Goal: Task Accomplishment & Management: Use online tool/utility

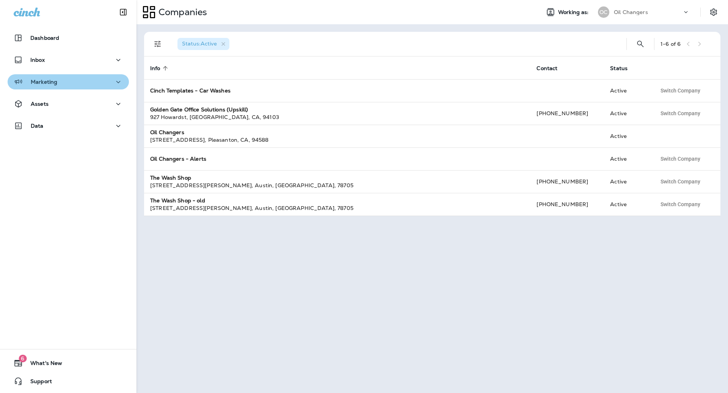
click at [56, 83] on p "Marketing" at bounding box center [44, 82] width 27 height 6
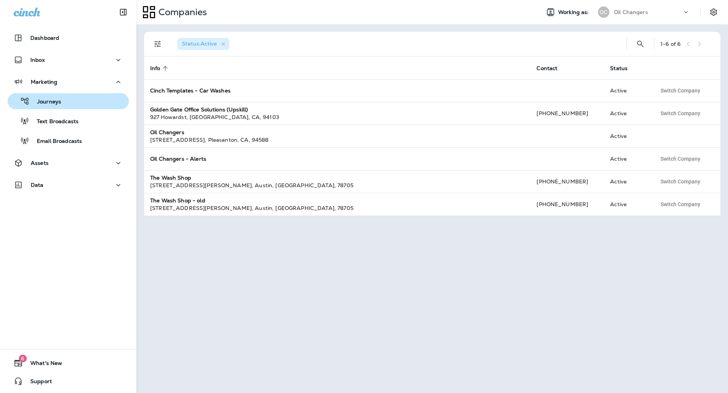
click at [71, 100] on div "Journeys" at bounding box center [68, 101] width 115 height 11
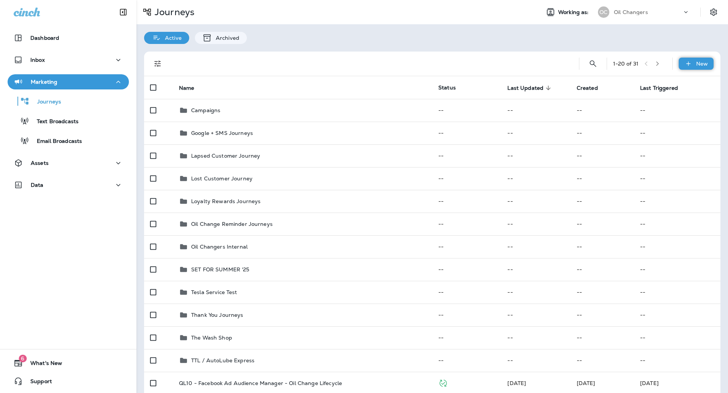
click at [689, 63] on icon at bounding box center [688, 64] width 8 height 8
click at [683, 82] on p "New Journey" at bounding box center [688, 82] width 38 height 6
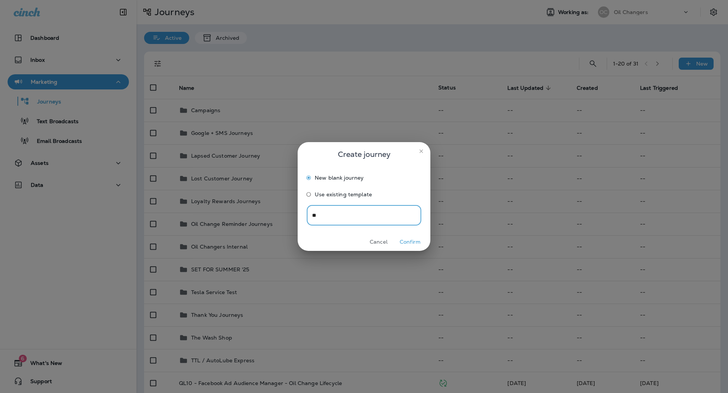
type input "*"
click at [378, 239] on button "Cancel" at bounding box center [378, 242] width 28 height 12
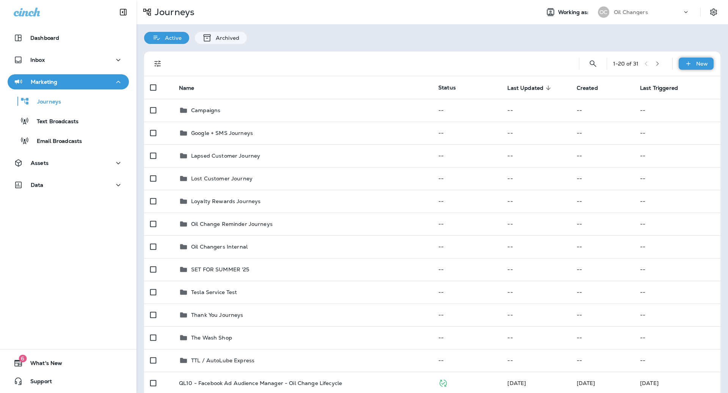
click at [686, 62] on icon at bounding box center [688, 64] width 8 height 8
click at [685, 97] on p "New Folder" at bounding box center [685, 100] width 33 height 6
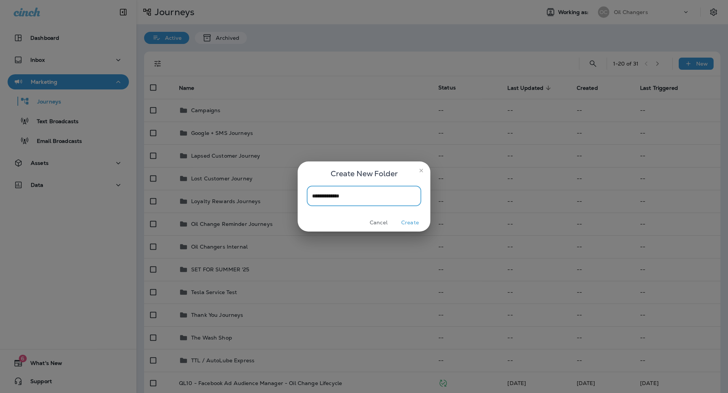
type input "**********"
click at [412, 222] on button "Create" at bounding box center [410, 223] width 28 height 12
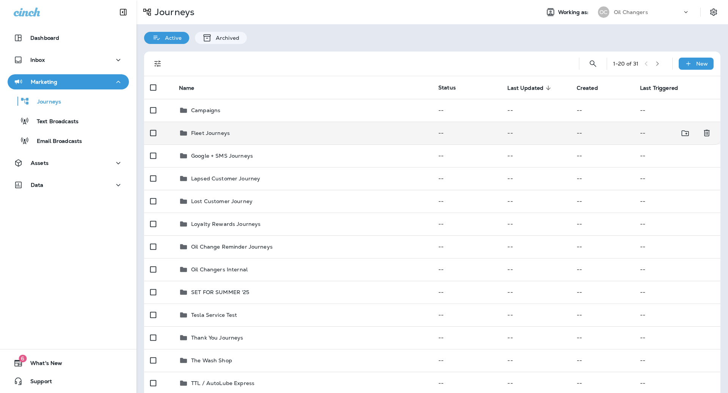
click at [261, 136] on div "Fleet Journeys" at bounding box center [302, 132] width 247 height 9
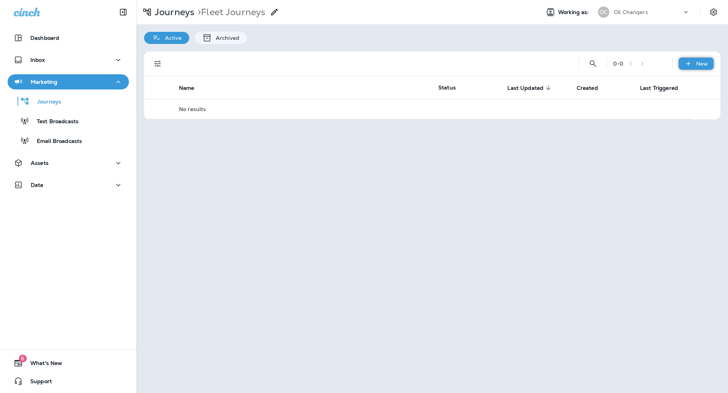
drag, startPoint x: 691, startPoint y: 71, endPoint x: 689, endPoint y: 66, distance: 4.8
click at [691, 70] on div "0 - 0 New" at bounding box center [433, 64] width 567 height 24
click at [689, 63] on icon at bounding box center [688, 64] width 8 height 8
click at [684, 83] on p "New Journey" at bounding box center [688, 82] width 38 height 6
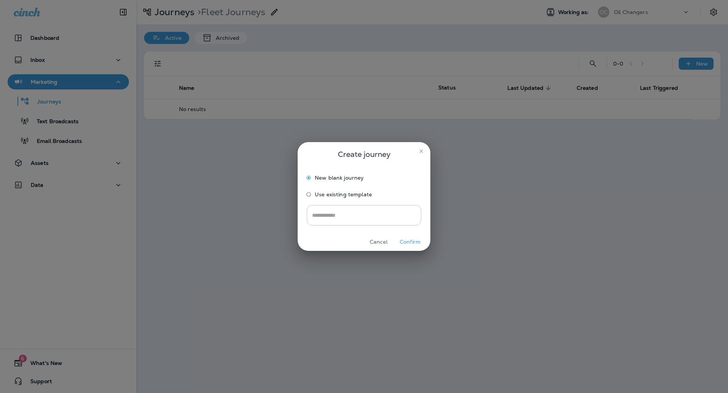
click at [359, 204] on div "New blank journey Use existing template" at bounding box center [364, 185] width 114 height 39
click at [358, 214] on input "text" at bounding box center [364, 215] width 114 height 20
type input "*"
drag, startPoint x: 364, startPoint y: 217, endPoint x: 455, endPoint y: 216, distance: 91.4
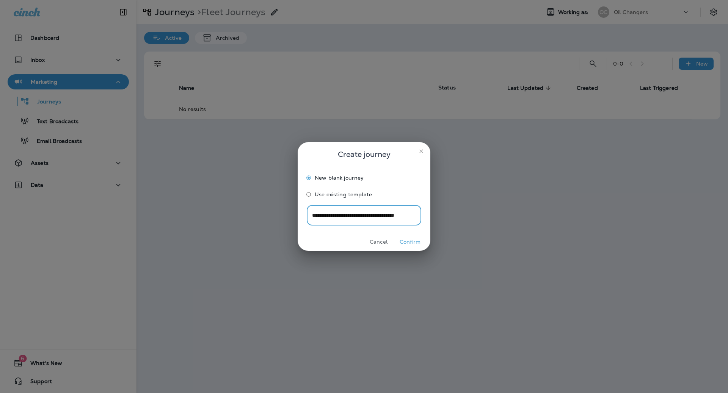
click at [455, 216] on div "**********" at bounding box center [364, 196] width 728 height 393
type input "**********"
drag, startPoint x: 412, startPoint y: 244, endPoint x: 406, endPoint y: 243, distance: 6.2
click at [412, 244] on button "Confirm" at bounding box center [410, 242] width 28 height 12
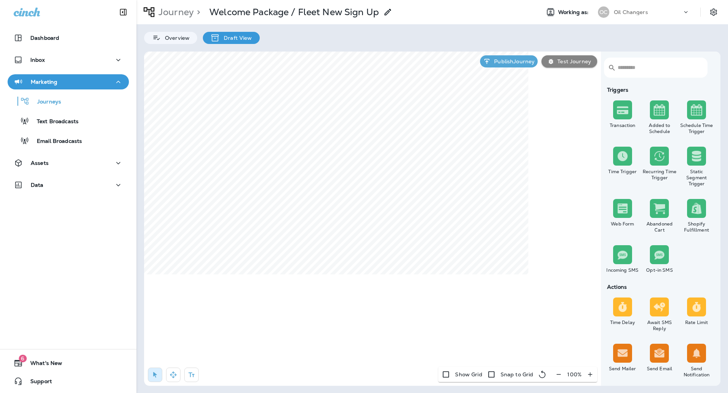
click at [646, 72] on input "text" at bounding box center [657, 68] width 81 height 20
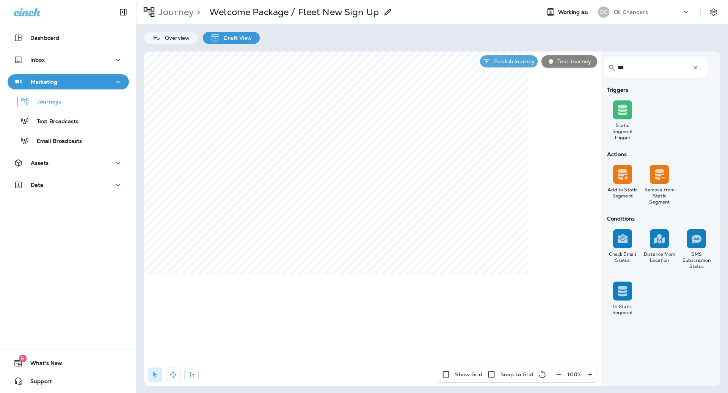
type input "***"
click at [642, 65] on input "***" at bounding box center [651, 68] width 68 height 20
click at [694, 69] on icon "button" at bounding box center [694, 67] width 3 height 3
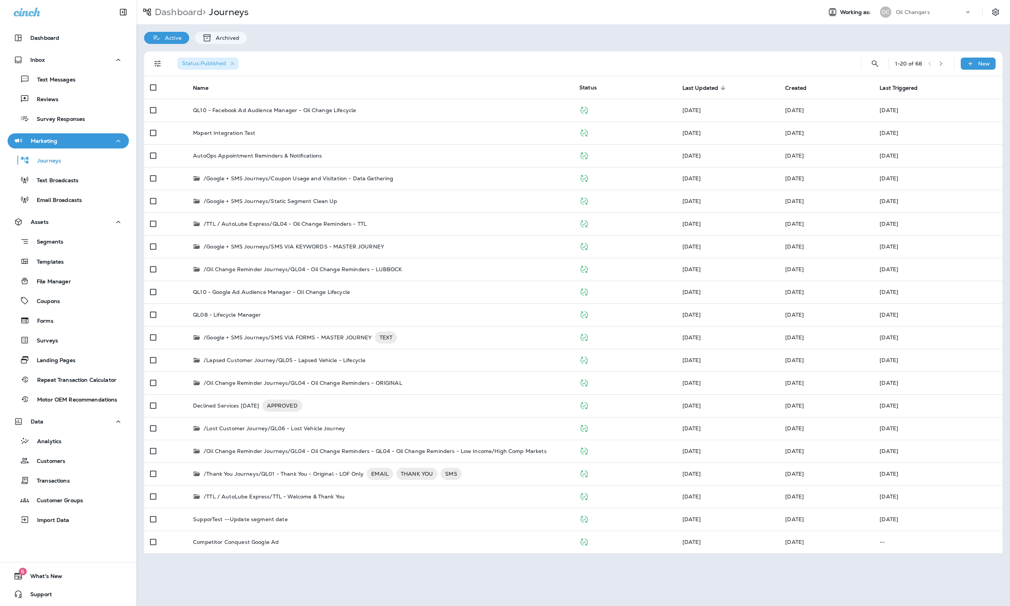
click at [471, 42] on div "Active Archived" at bounding box center [572, 34] width 873 height 20
click at [83, 40] on div "Dashboard" at bounding box center [68, 37] width 109 height 9
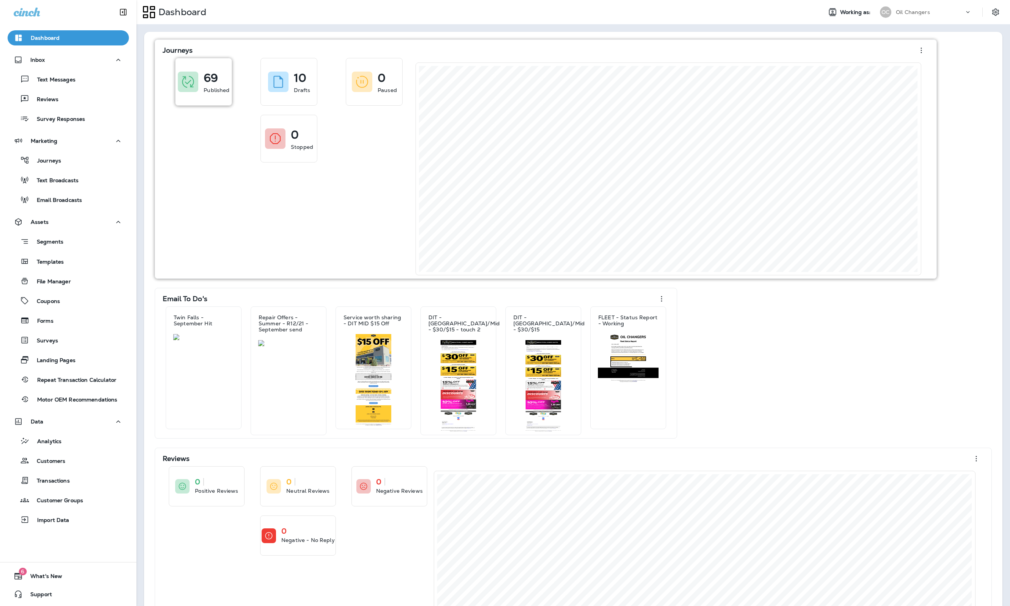
click at [214, 74] on p "69" at bounding box center [211, 78] width 14 height 8
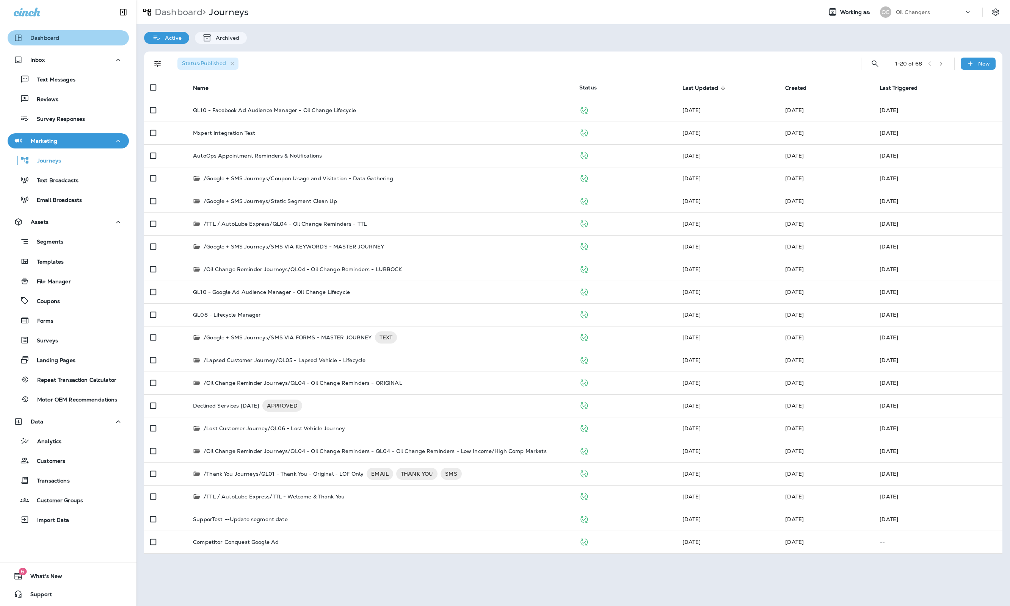
click at [105, 38] on div "Dashboard" at bounding box center [68, 37] width 109 height 9
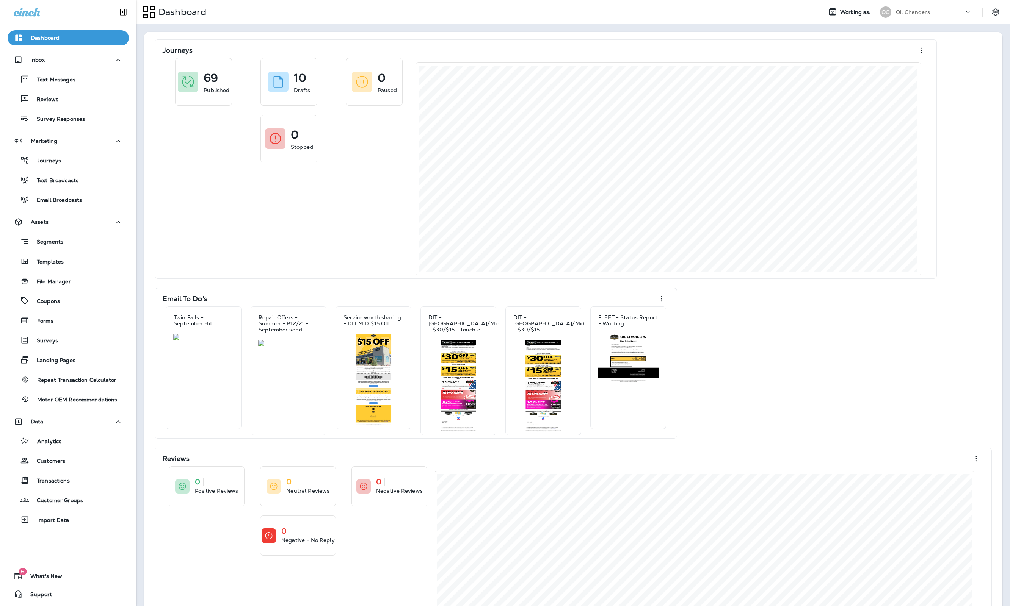
click at [269, 19] on div "Dashboard" at bounding box center [475, 12] width 679 height 19
click at [65, 56] on div "Inbox" at bounding box center [68, 59] width 109 height 9
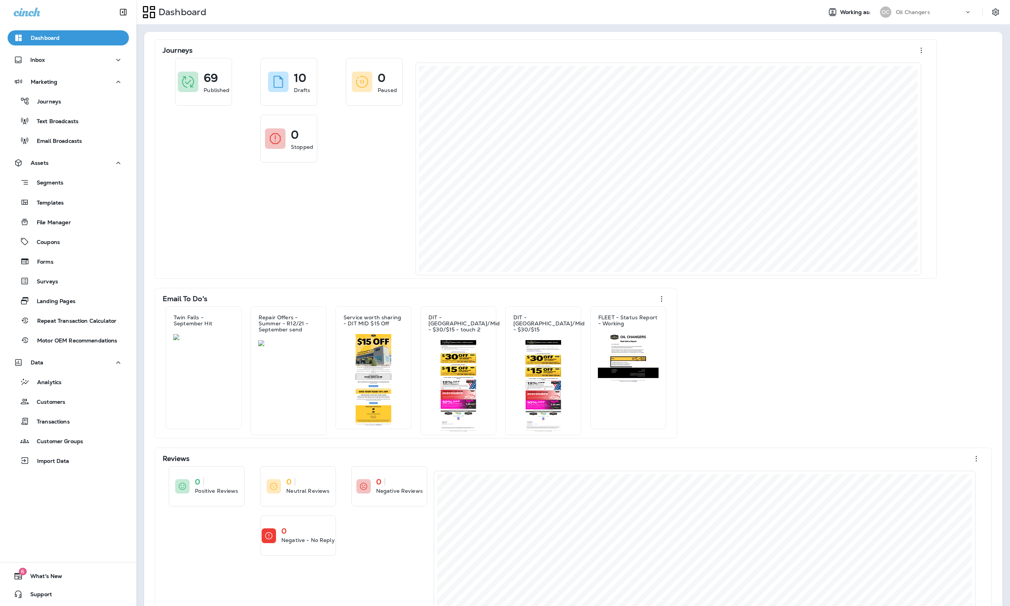
click at [68, 42] on div "Dashboard" at bounding box center [68, 37] width 109 height 9
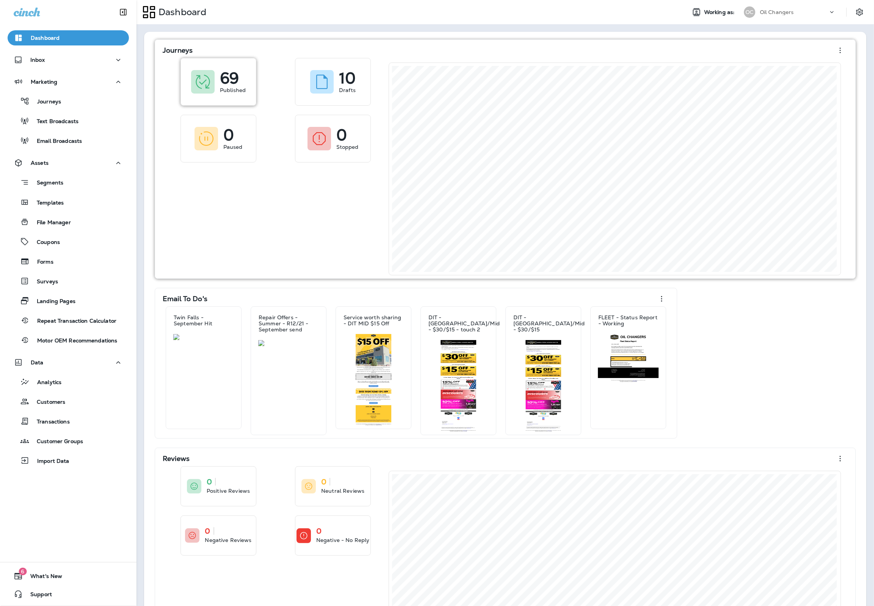
click at [228, 79] on p "69" at bounding box center [229, 78] width 19 height 8
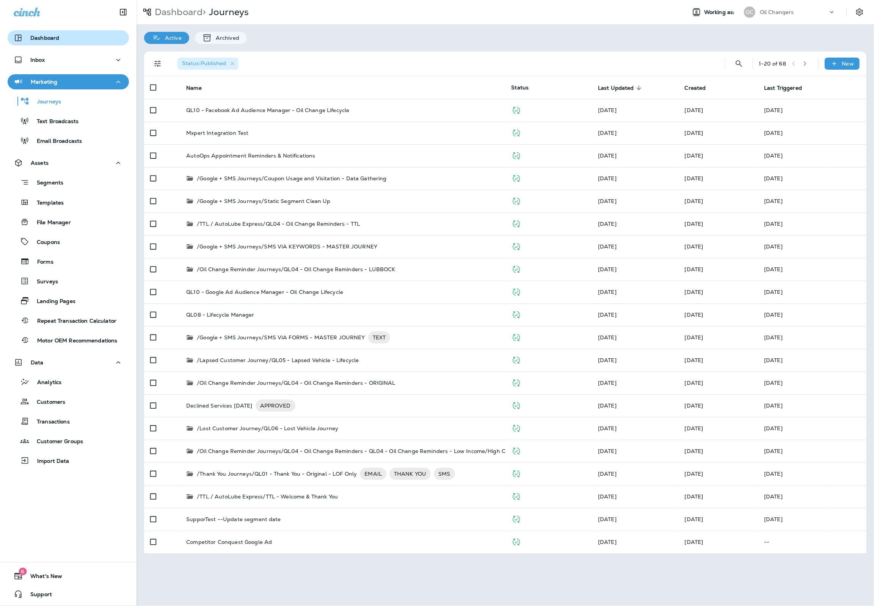
click at [52, 35] on p "Dashboard" at bounding box center [44, 38] width 29 height 6
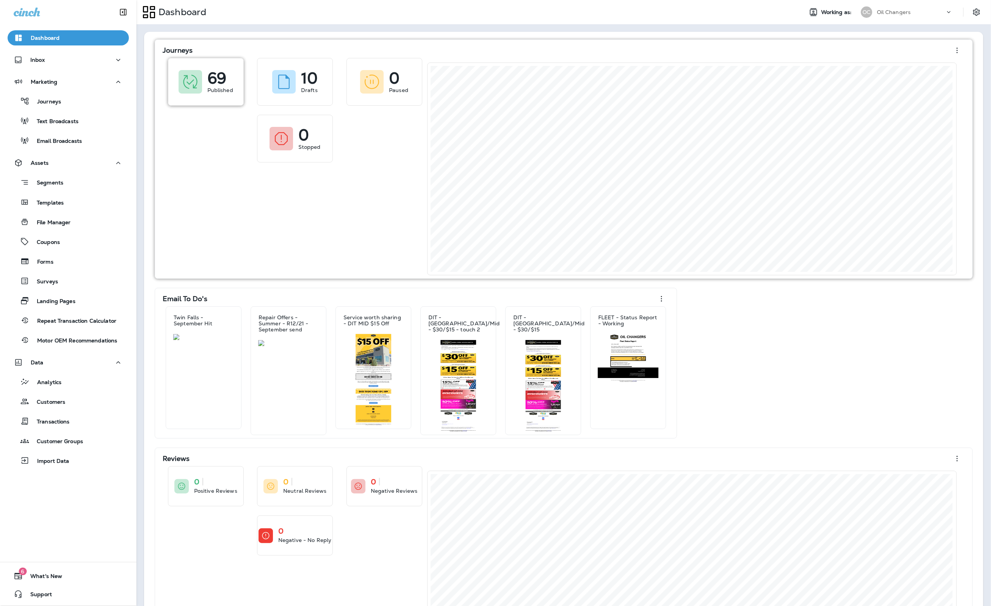
click at [190, 71] on div at bounding box center [191, 82] width 24 height 24
